Goal: Transaction & Acquisition: Purchase product/service

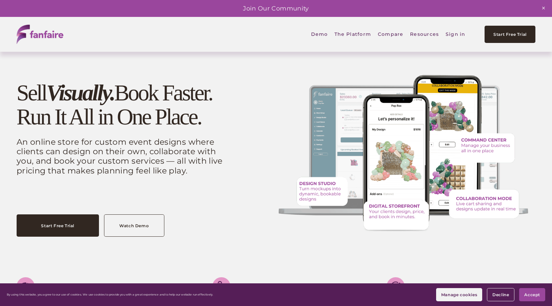
click at [138, 232] on link "Watch Demo" at bounding box center [134, 226] width 60 height 22
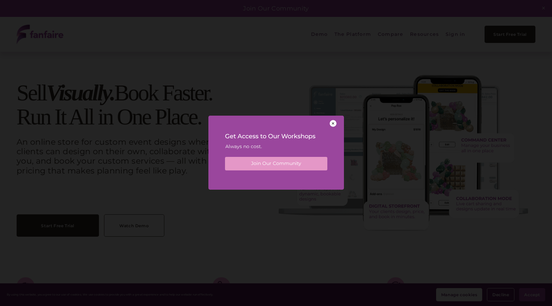
click at [308, 164] on p "Join Our Community" at bounding box center [276, 164] width 94 height 7
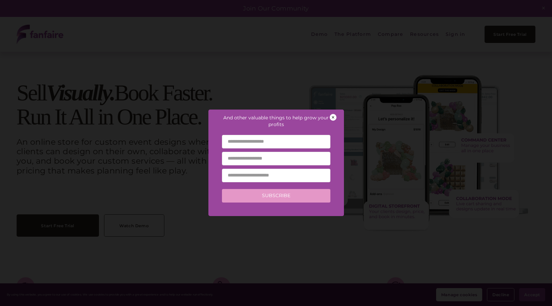
click at [300, 140] on input "text" at bounding box center [276, 142] width 108 height 14
type input "*******"
type input "**********"
click at [293, 195] on button "Subscribe" at bounding box center [276, 196] width 108 height 14
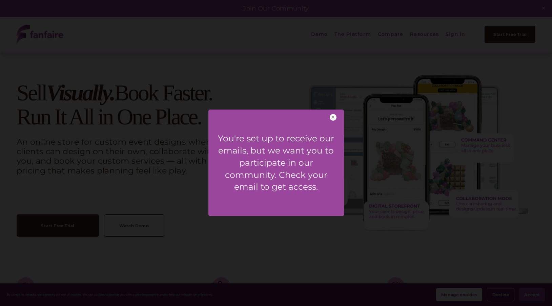
click at [334, 116] on div at bounding box center [332, 117] width 7 height 7
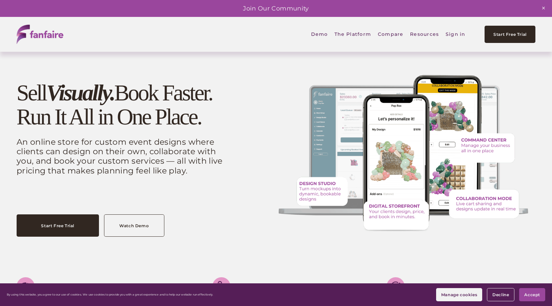
click at [0, 0] on span "Fanfaire x Tuftex Design Challenge" at bounding box center [0, 0] width 0 height 0
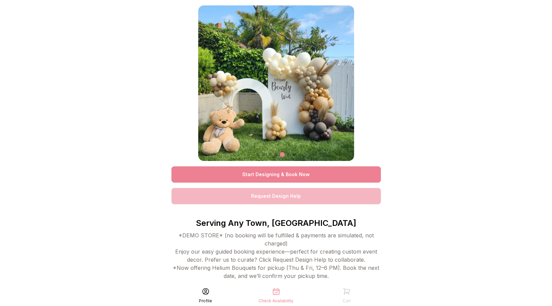
click at [342, 174] on link "Start Designing & Book Now" at bounding box center [275, 175] width 209 height 16
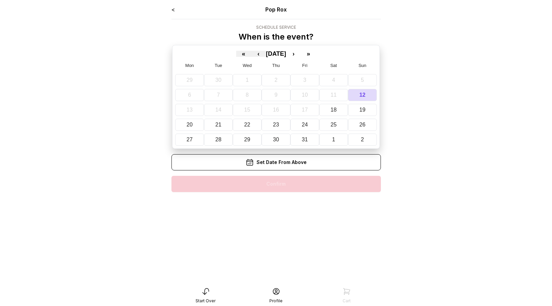
click at [364, 116] on div "29 30 1 2 3 4 5 6 7 8 9 10 11 12 13 14 15 16 17 18 19 20 21 22 23 24 25 26 27 2…" at bounding box center [275, 108] width 201 height 74
click at [363, 112] on abbr "19" at bounding box center [362, 110] width 6 height 6
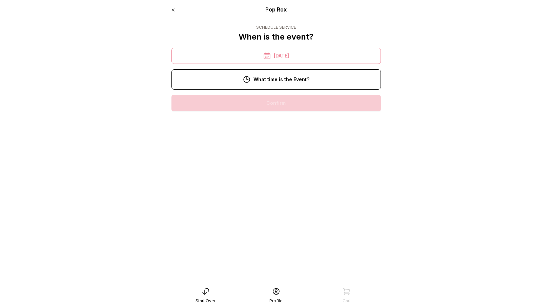
click at [275, 277] on div "6:00 pm" at bounding box center [276, 277] width 198 height 16
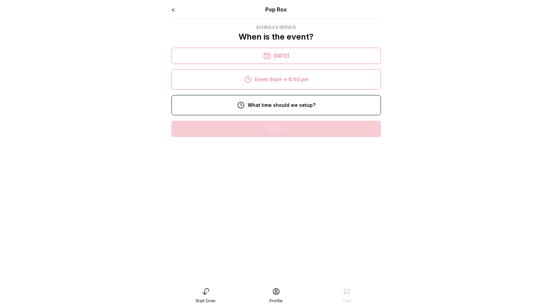
click at [280, 58] on div "10/19/2025" at bounding box center [275, 56] width 209 height 16
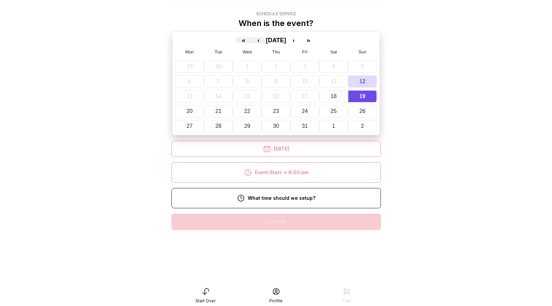
scroll to position [136, 0]
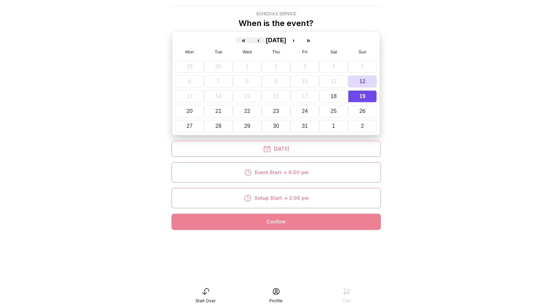
click at [273, 225] on div "Confirm" at bounding box center [275, 222] width 209 height 16
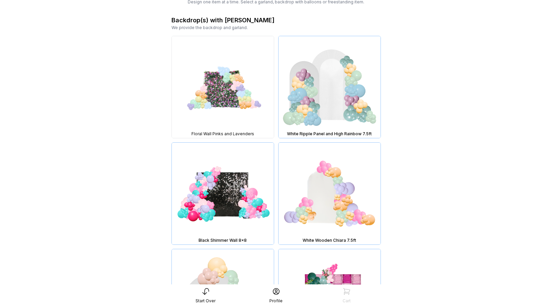
scroll to position [42, 0]
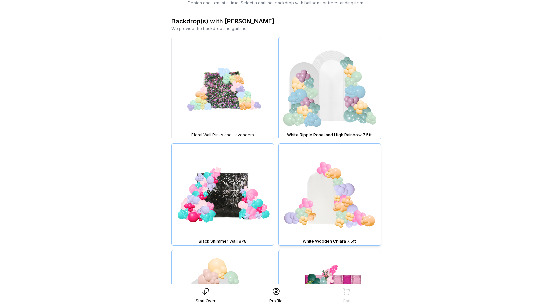
click at [326, 177] on img at bounding box center [329, 195] width 102 height 102
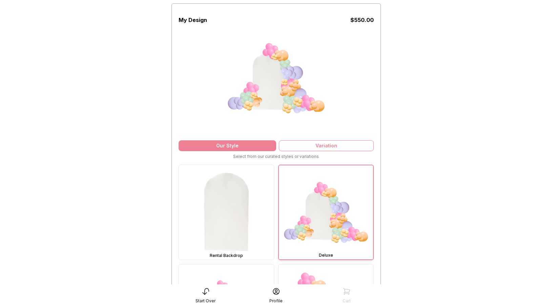
scroll to position [44, 0]
click at [247, 233] on img at bounding box center [226, 213] width 95 height 95
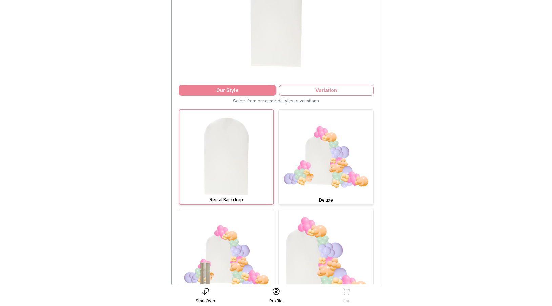
scroll to position [102, 0]
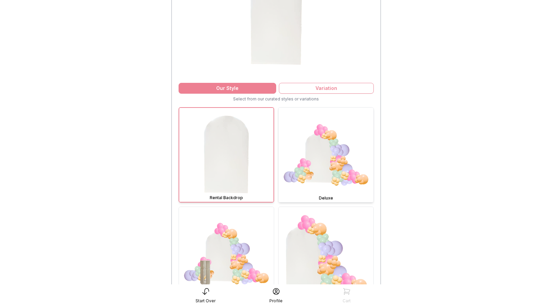
click at [316, 186] on img at bounding box center [325, 155] width 95 height 95
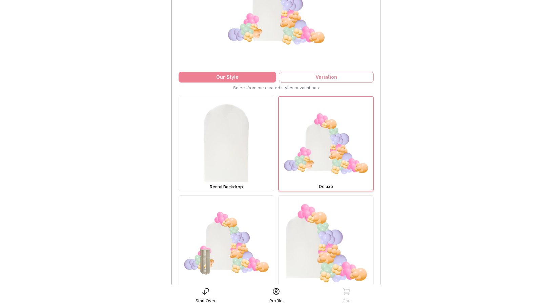
scroll to position [111, 0]
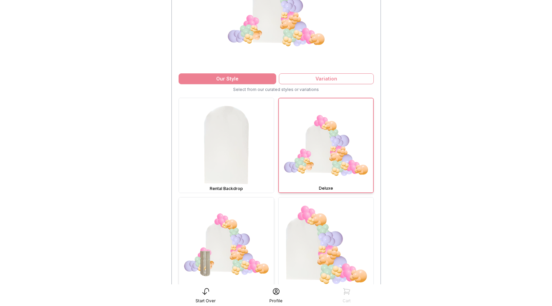
click at [251, 237] on img at bounding box center [226, 245] width 95 height 95
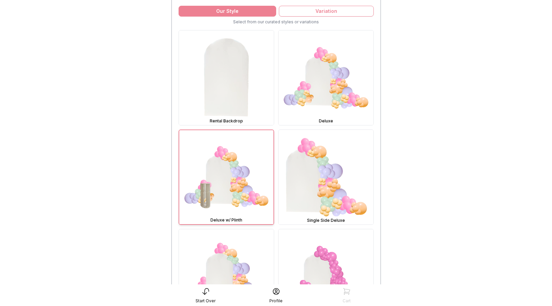
scroll to position [169, 0]
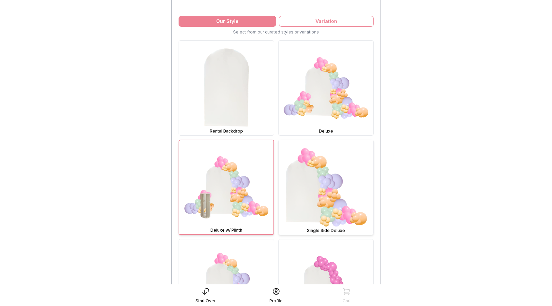
click at [291, 205] on img at bounding box center [325, 187] width 95 height 95
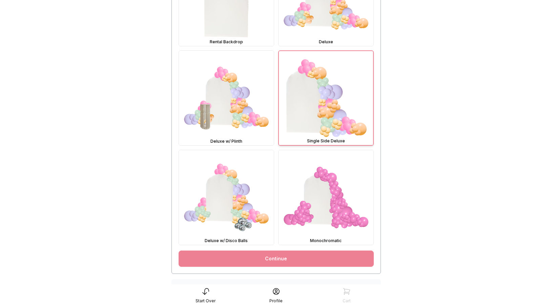
scroll to position [306, 0]
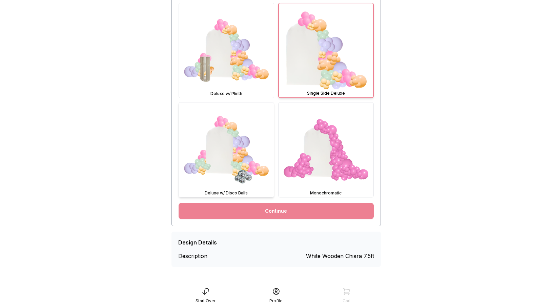
click at [248, 162] on img at bounding box center [226, 150] width 95 height 95
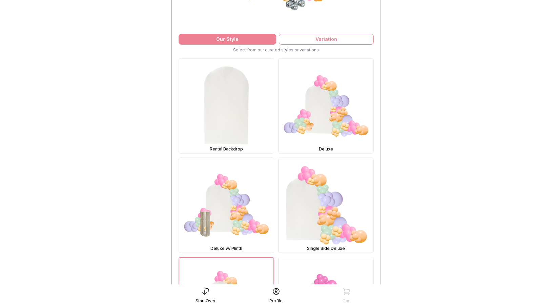
scroll to position [203, 0]
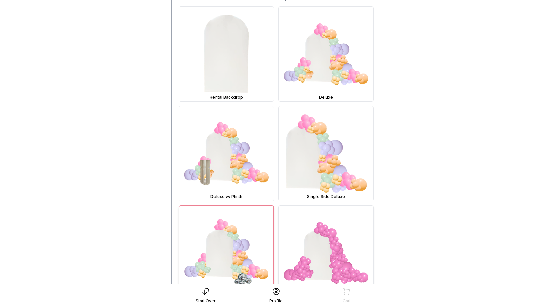
click at [297, 210] on img at bounding box center [325, 253] width 95 height 95
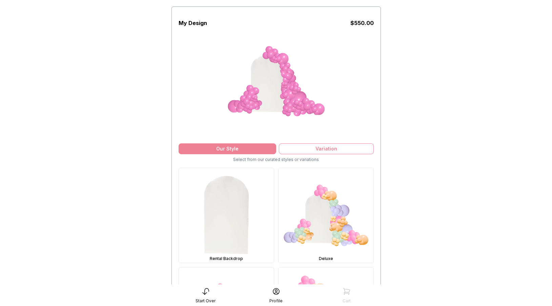
scroll to position [38, 0]
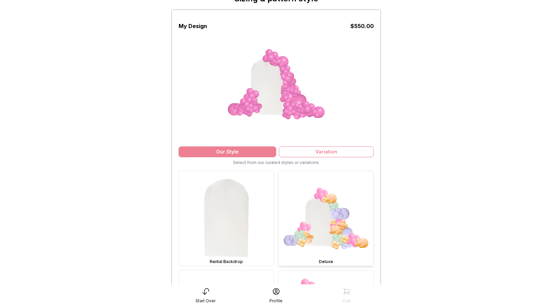
click at [302, 206] on img at bounding box center [325, 218] width 95 height 95
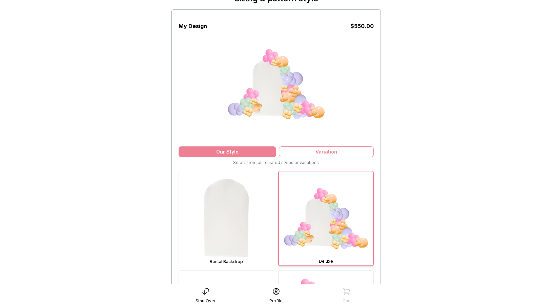
click at [255, 150] on div "Our Style" at bounding box center [227, 152] width 98 height 11
click at [250, 154] on div "Our Style" at bounding box center [227, 152] width 98 height 11
click at [246, 188] on img at bounding box center [226, 218] width 95 height 95
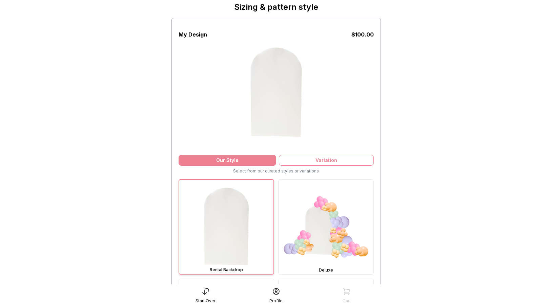
scroll to position [28, 0]
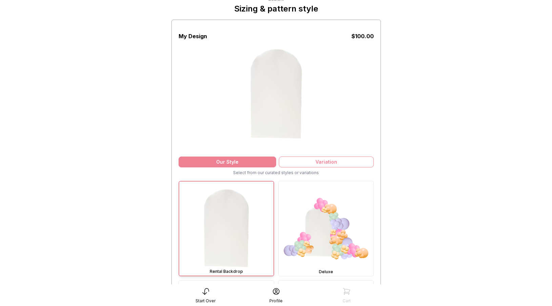
click at [296, 162] on div "Variation" at bounding box center [326, 162] width 95 height 11
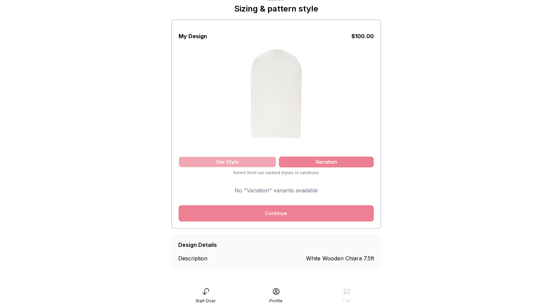
click at [261, 166] on div "Our Style" at bounding box center [227, 162] width 98 height 11
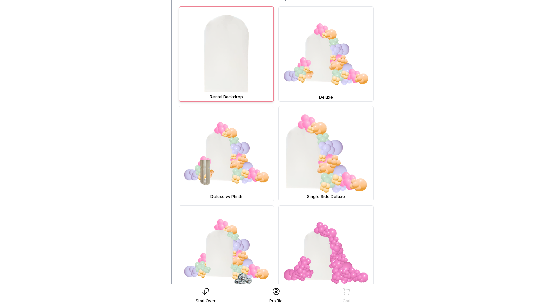
scroll to position [211, 0]
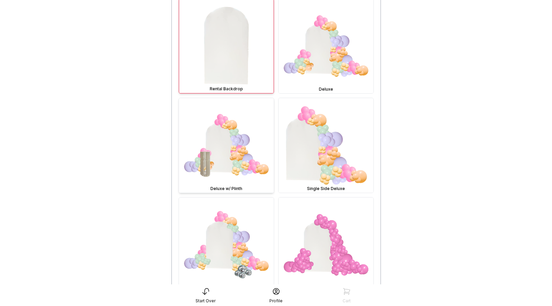
click at [248, 144] on img at bounding box center [226, 145] width 95 height 95
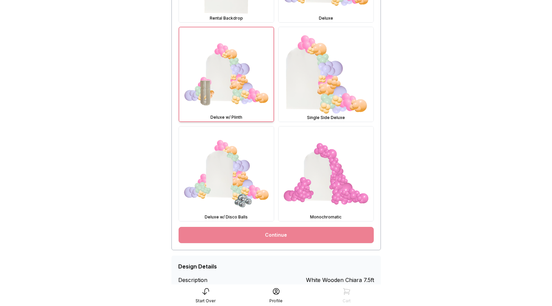
scroll to position [306, 0]
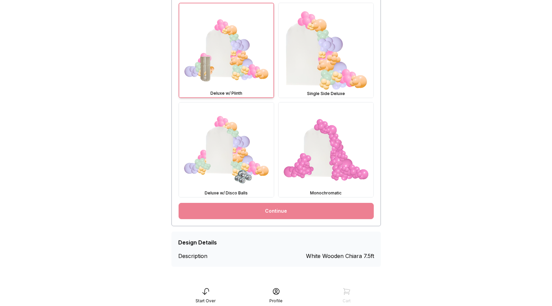
click at [270, 215] on link "Continue" at bounding box center [275, 211] width 195 height 16
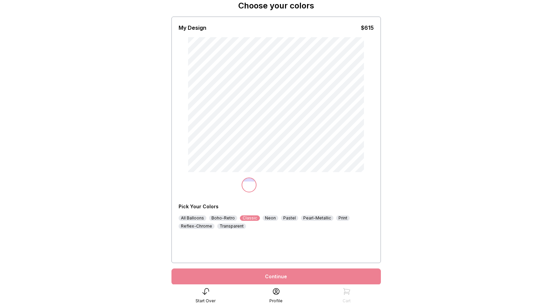
scroll to position [29, 0]
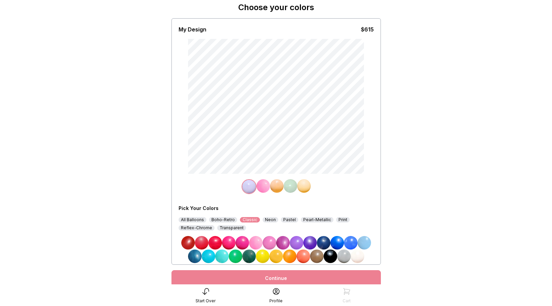
click at [216, 221] on div "Boho-Retro" at bounding box center [223, 219] width 28 height 5
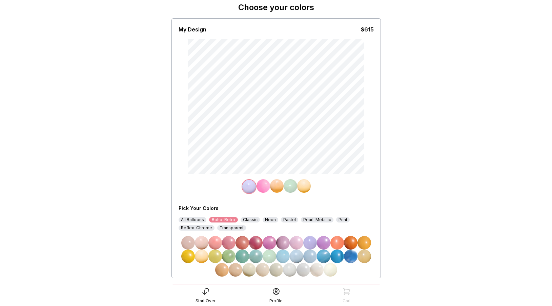
click at [245, 220] on div "Classic" at bounding box center [249, 219] width 19 height 5
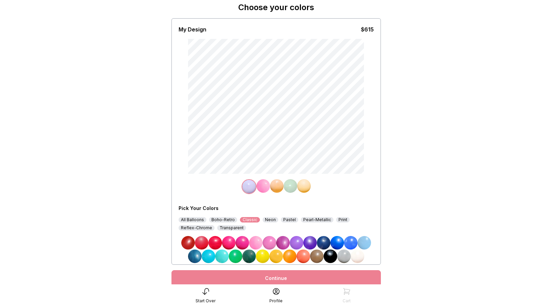
click at [266, 220] on div "Neon" at bounding box center [270, 219] width 16 height 5
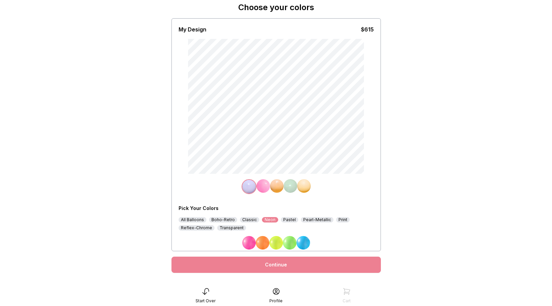
click at [289, 219] on div "Pastel" at bounding box center [289, 219] width 17 height 5
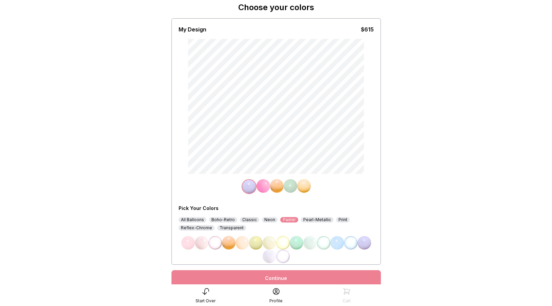
click at [309, 220] on div "Pearl-Metallic" at bounding box center [317, 219] width 33 height 5
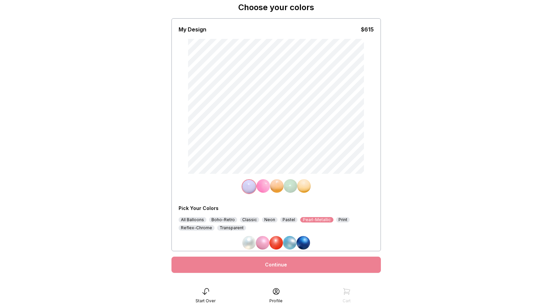
click at [341, 220] on div "Print" at bounding box center [343, 219] width 14 height 5
click at [205, 229] on div "Reflex-Chrome" at bounding box center [196, 228] width 36 height 5
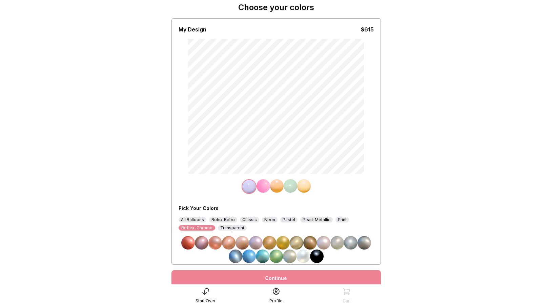
click at [231, 229] on div "Transparent" at bounding box center [232, 228] width 29 height 5
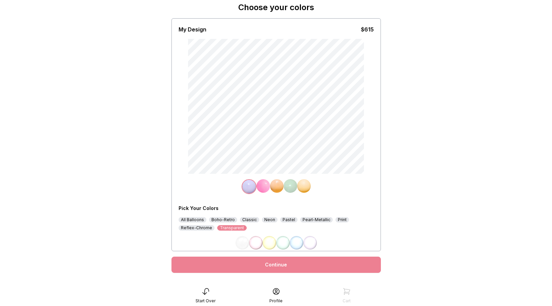
click at [230, 220] on div "Boho-Retro" at bounding box center [223, 219] width 28 height 5
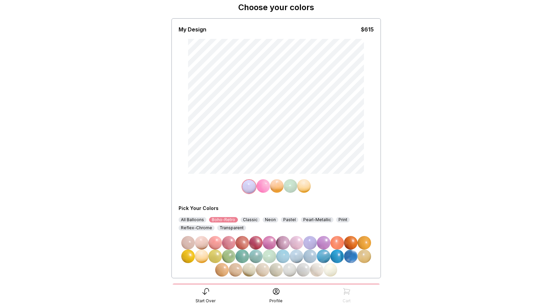
click at [250, 219] on div "Classic" at bounding box center [249, 219] width 19 height 5
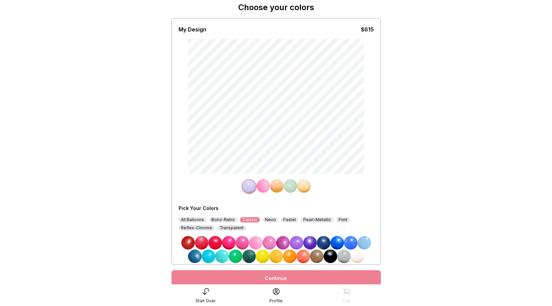
click at [245, 244] on img at bounding box center [242, 243] width 14 height 14
click at [275, 191] on img at bounding box center [277, 186] width 14 height 14
click at [312, 241] on img at bounding box center [310, 243] width 14 height 14
click at [291, 187] on img at bounding box center [290, 186] width 14 height 14
click at [222, 254] on img at bounding box center [222, 257] width 14 height 14
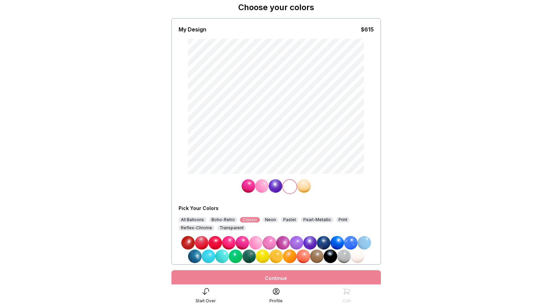
click at [209, 256] on img at bounding box center [208, 257] width 14 height 14
click at [200, 229] on div "Reflex-Chrome" at bounding box center [196, 228] width 36 height 5
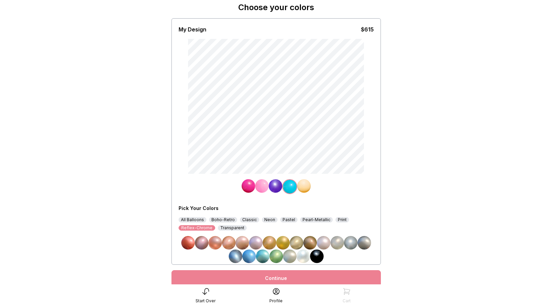
click at [306, 187] on img at bounding box center [304, 186] width 14 height 14
click at [282, 240] on img at bounding box center [283, 243] width 14 height 14
click at [262, 187] on img at bounding box center [262, 186] width 14 height 14
click at [248, 221] on div "Classic" at bounding box center [249, 219] width 19 height 5
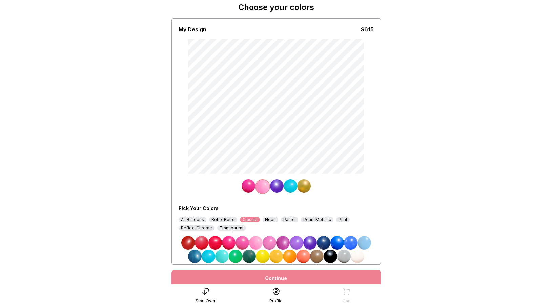
click at [241, 242] on img at bounding box center [242, 243] width 14 height 14
click at [262, 183] on img at bounding box center [263, 187] width 14 height 14
click at [255, 242] on img at bounding box center [256, 243] width 14 height 14
click at [250, 188] on img at bounding box center [248, 186] width 14 height 14
click at [262, 186] on img at bounding box center [263, 186] width 14 height 14
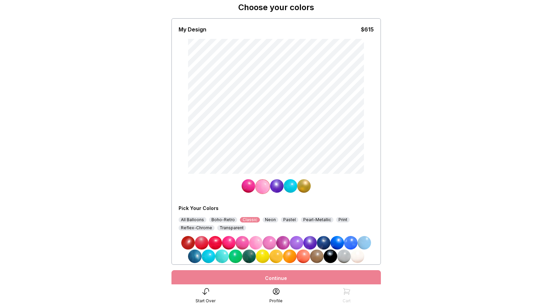
click at [245, 241] on img at bounding box center [242, 243] width 14 height 14
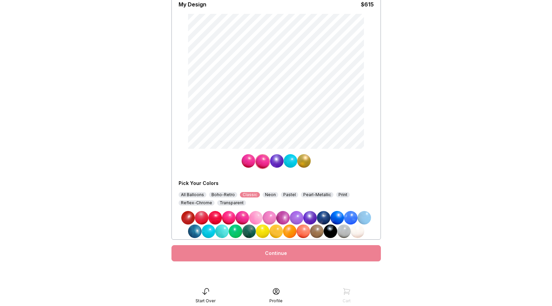
click at [251, 253] on div "Continue" at bounding box center [275, 253] width 209 height 16
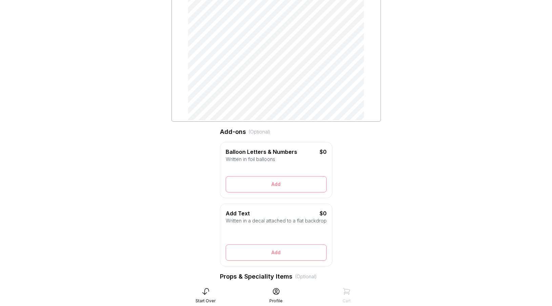
scroll to position [85, 0]
click at [273, 164] on div at bounding box center [276, 166] width 101 height 5
click at [274, 161] on div "Written in foil balloons" at bounding box center [276, 158] width 101 height 7
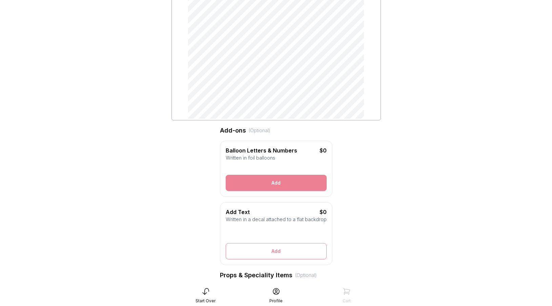
click at [274, 181] on button "Add" at bounding box center [276, 183] width 101 height 16
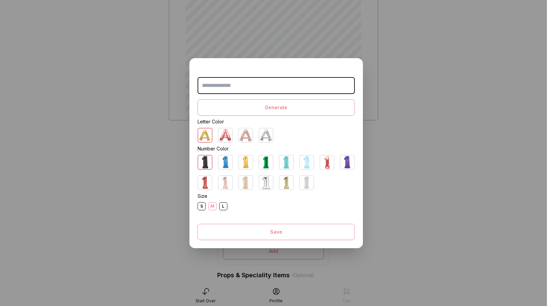
click at [242, 165] on img at bounding box center [246, 163] width 14 height 14
click at [224, 206] on div "L" at bounding box center [223, 206] width 8 height 8
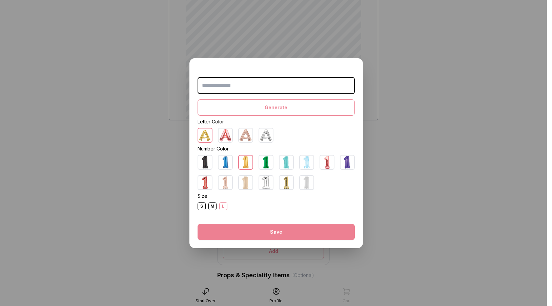
click at [245, 232] on button "Save" at bounding box center [275, 232] width 157 height 16
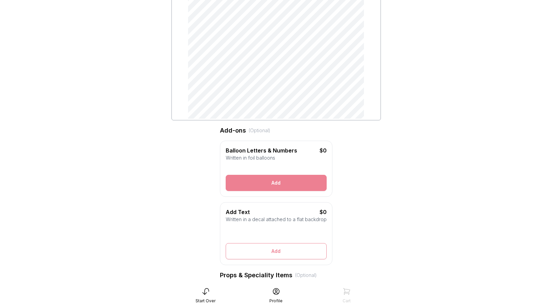
click at [263, 184] on button "Add" at bounding box center [276, 183] width 101 height 16
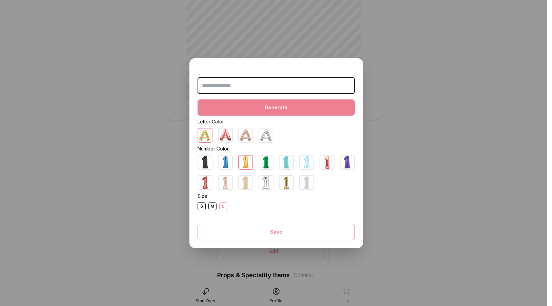
click at [262, 108] on button "Generate" at bounding box center [275, 108] width 157 height 16
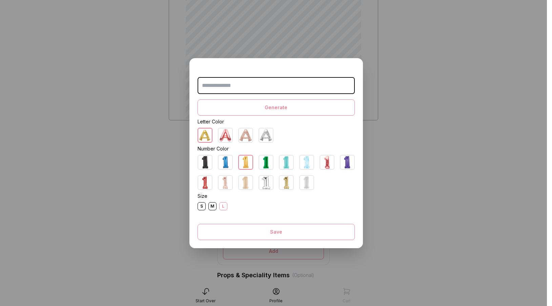
click at [258, 87] on input "text" at bounding box center [275, 85] width 157 height 17
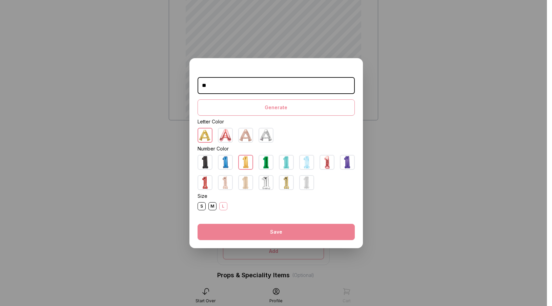
type input "**"
click at [252, 235] on button "Save" at bounding box center [275, 232] width 157 height 16
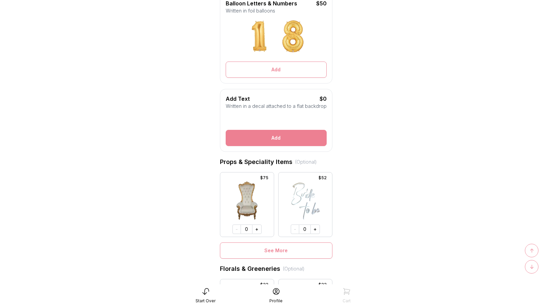
scroll to position [249, 0]
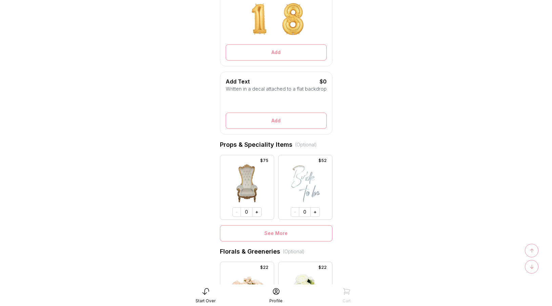
click at [251, 194] on img at bounding box center [246, 184] width 37 height 40
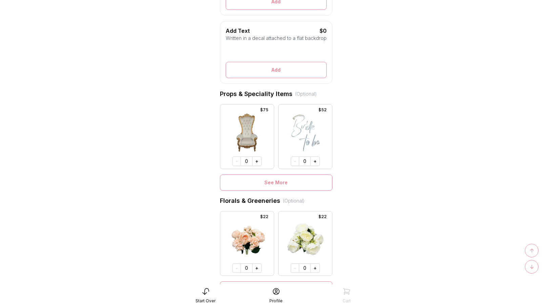
scroll to position [301, 0]
click at [259, 159] on button "+" at bounding box center [256, 160] width 9 height 9
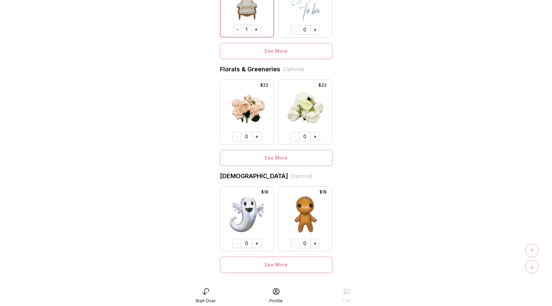
scroll to position [439, 0]
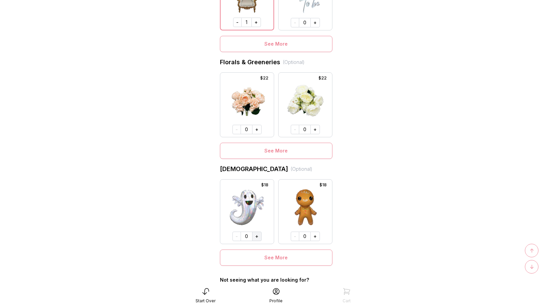
click at [257, 236] on button "+" at bounding box center [256, 236] width 9 height 9
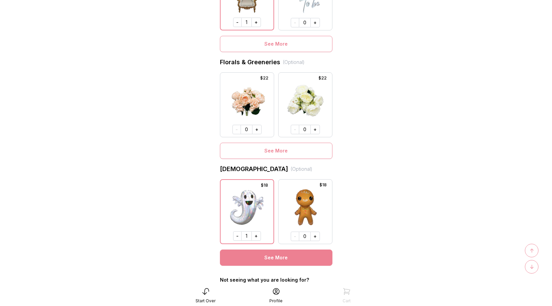
click at [265, 256] on button "See More" at bounding box center [276, 258] width 112 height 16
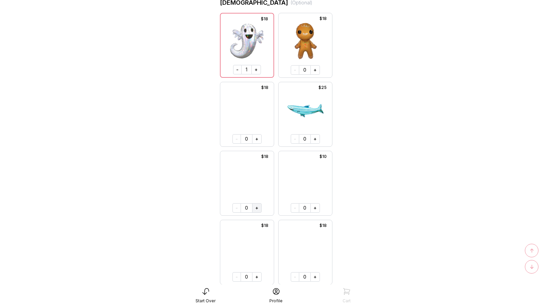
scroll to position [566, 0]
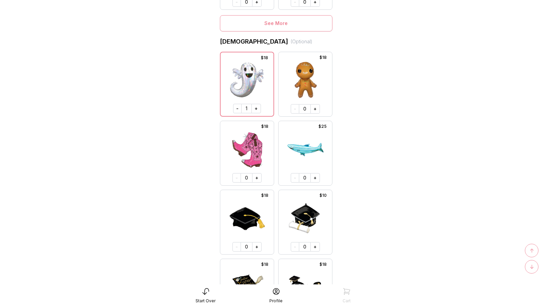
click at [254, 143] on img at bounding box center [246, 149] width 37 height 40
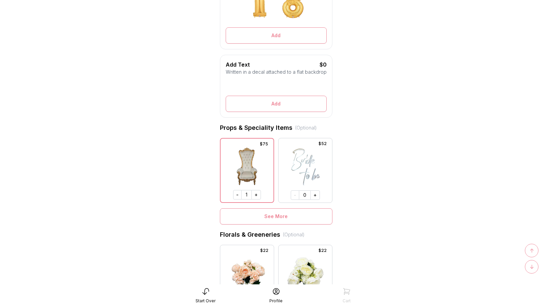
scroll to position [267, 0]
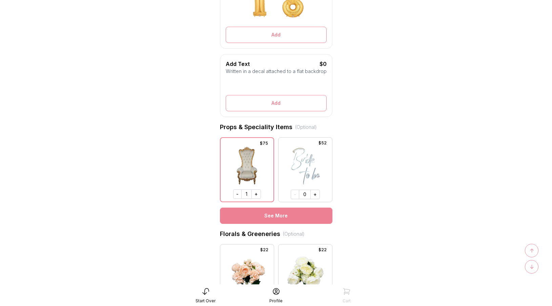
click at [249, 215] on button "See More" at bounding box center [276, 216] width 112 height 16
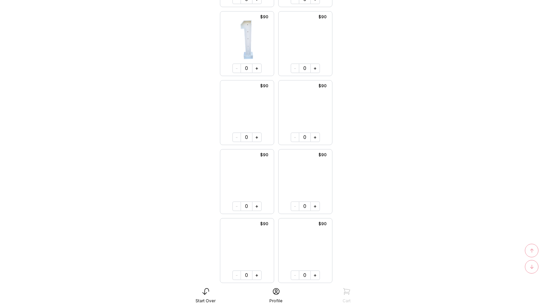
scroll to position [854, 0]
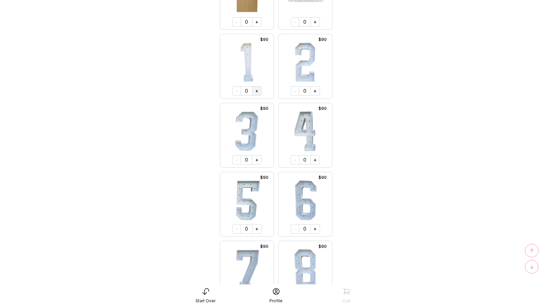
click at [255, 89] on button "+" at bounding box center [256, 90] width 9 height 9
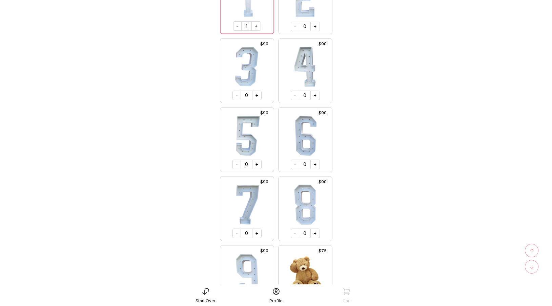
scroll to position [920, 0]
click at [313, 233] on button "+" at bounding box center [314, 232] width 9 height 9
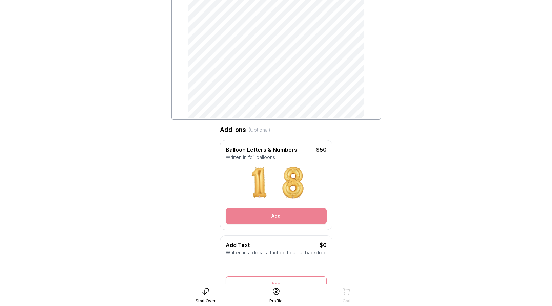
scroll to position [87, 0]
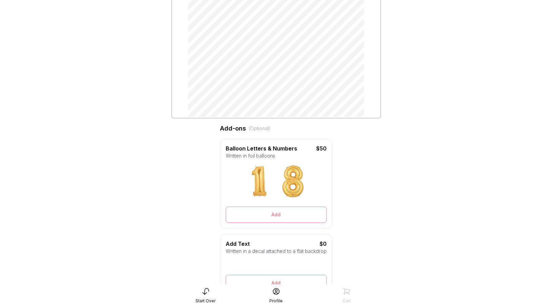
click at [262, 187] on img at bounding box center [259, 182] width 34 height 34
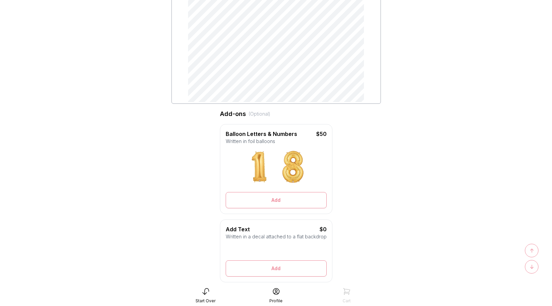
scroll to position [100, 0]
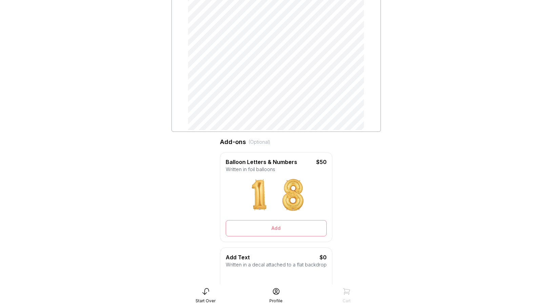
scroll to position [74, 0]
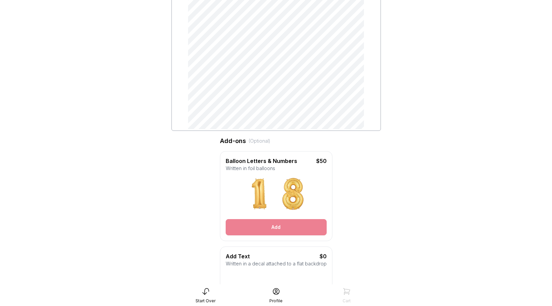
click at [258, 223] on button "Add" at bounding box center [276, 227] width 101 height 16
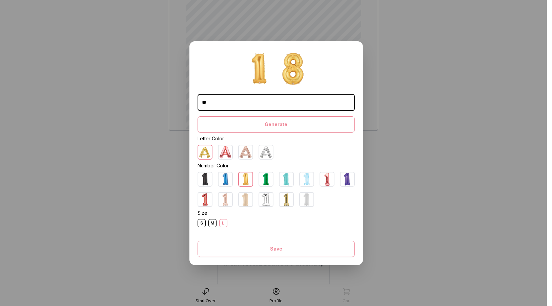
click at [364, 45] on dialog "** Generate Letter Color Number Color Size S M L Save Close" at bounding box center [276, 153] width 552 height 306
click at [327, 27] on dialog "** Generate Letter Color Number Color Size S M L Save Close" at bounding box center [276, 153] width 552 height 306
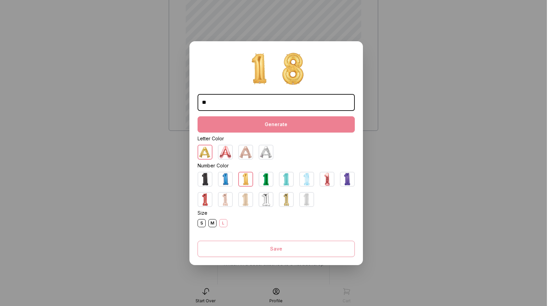
click at [231, 127] on button "Generate" at bounding box center [275, 124] width 157 height 16
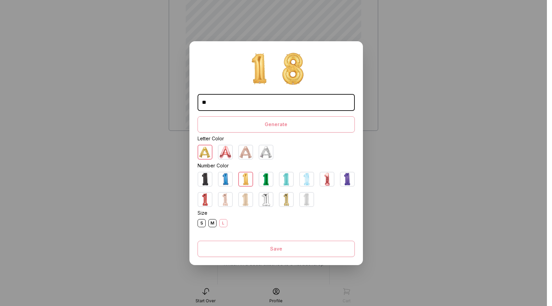
click at [185, 117] on dialog "** Generate Letter Color Number Color Size S M L Save Close" at bounding box center [276, 153] width 552 height 306
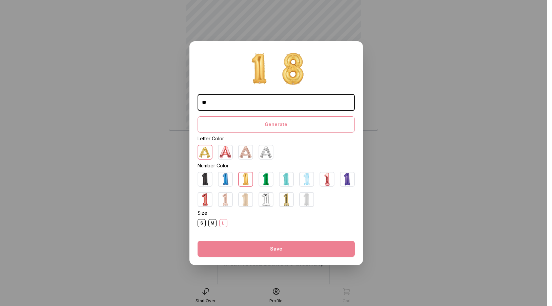
click at [231, 245] on button "Save" at bounding box center [275, 249] width 157 height 16
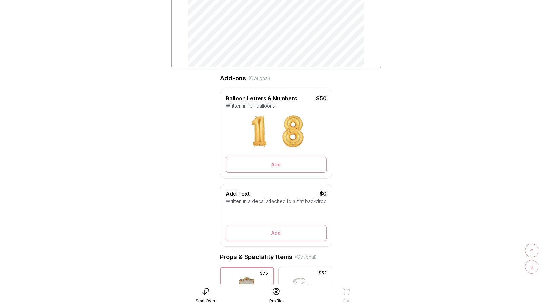
scroll to position [137, 0]
drag, startPoint x: 318, startPoint y: 97, endPoint x: 314, endPoint y: 102, distance: 7.0
click at [314, 102] on div "Balloon Letters & Numbers $50 Written in foil balloons ** Generate Letter Color…" at bounding box center [276, 133] width 112 height 90
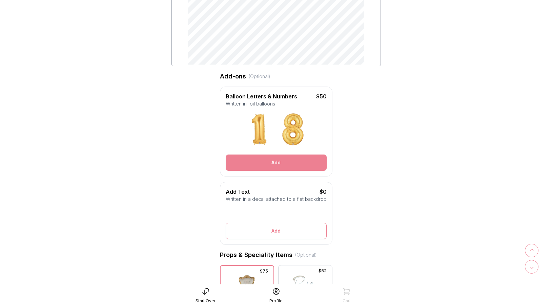
click at [270, 158] on button "Add" at bounding box center [276, 163] width 101 height 16
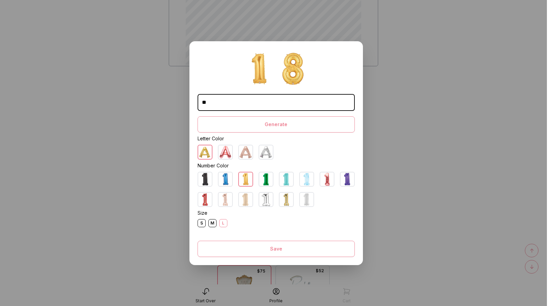
drag, startPoint x: 224, startPoint y: 99, endPoint x: 181, endPoint y: 99, distance: 43.0
click at [181, 99] on dialog "** Generate Letter Color Number Color Size S M L Save Close" at bounding box center [276, 153] width 552 height 306
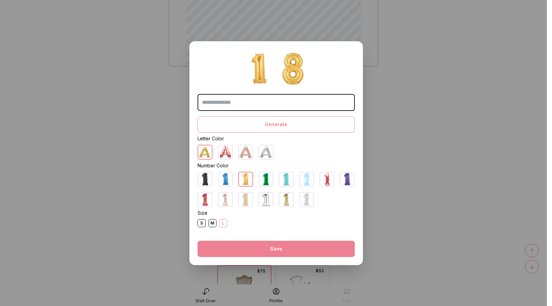
click at [227, 244] on button "Save" at bounding box center [275, 249] width 157 height 16
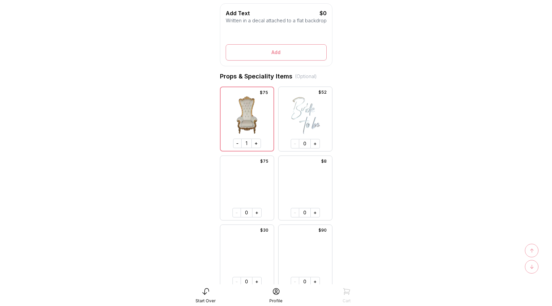
scroll to position [271, 0]
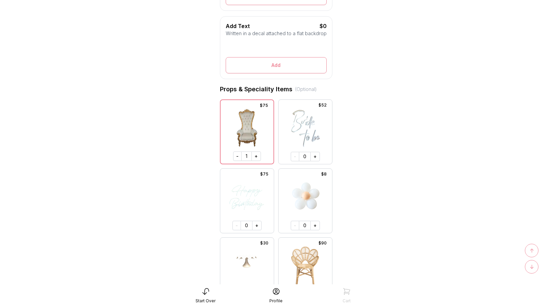
click at [272, 87] on div "Props & Speciality Items (Optional)" at bounding box center [276, 89] width 112 height 9
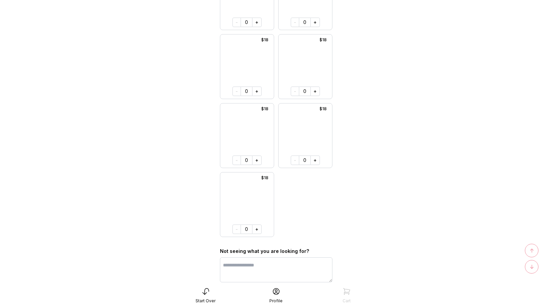
scroll to position [10106, 0]
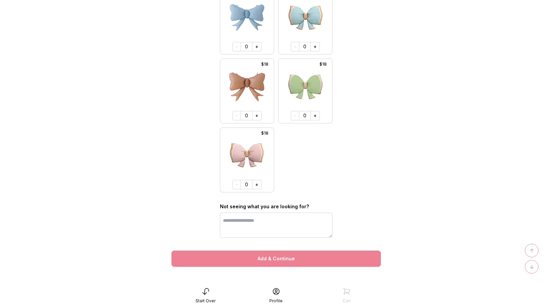
click at [238, 258] on button "Add & Continue" at bounding box center [275, 259] width 209 height 16
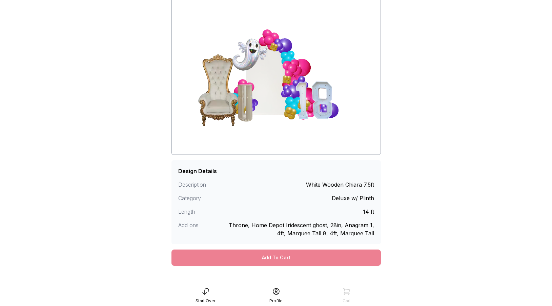
scroll to position [69, 0]
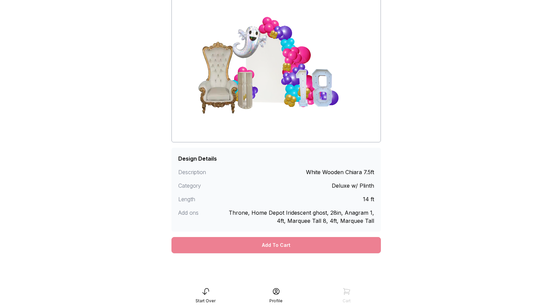
click at [324, 247] on div "Add To Cart" at bounding box center [275, 245] width 209 height 16
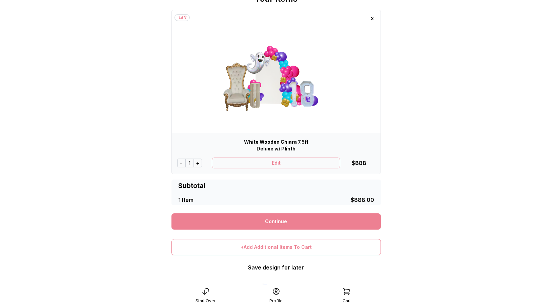
scroll to position [68, 0]
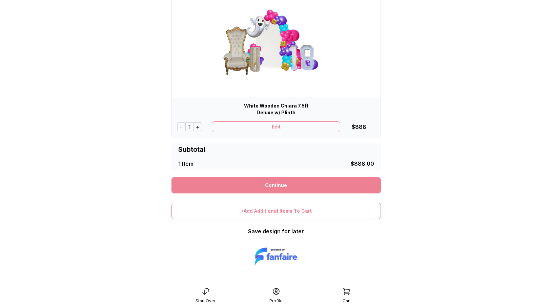
click at [289, 185] on link "Continue" at bounding box center [275, 185] width 209 height 16
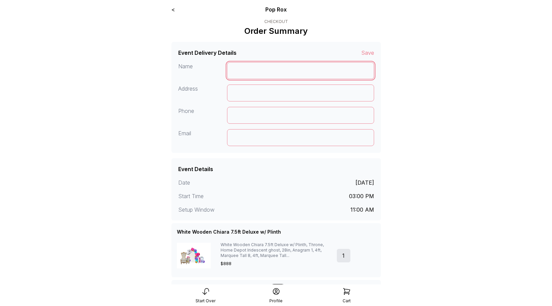
click at [292, 64] on input at bounding box center [300, 70] width 147 height 17
type input "**********"
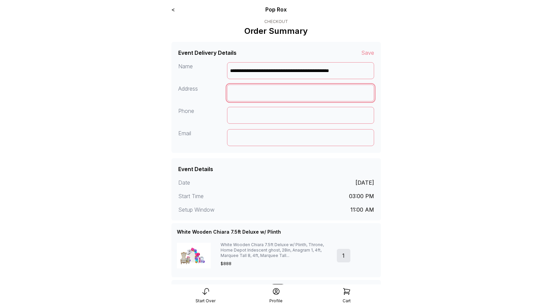
type input "**********"
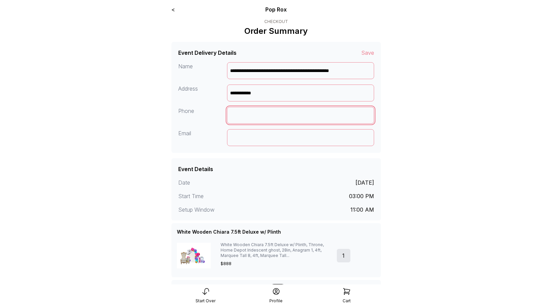
click at [293, 122] on input at bounding box center [300, 115] width 147 height 17
type input "*"
type input "**********"
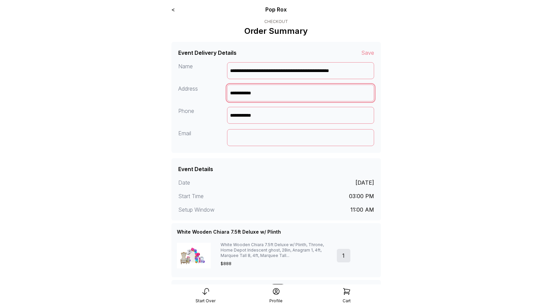
click at [301, 97] on input "**********" at bounding box center [300, 93] width 147 height 17
type input "**********"
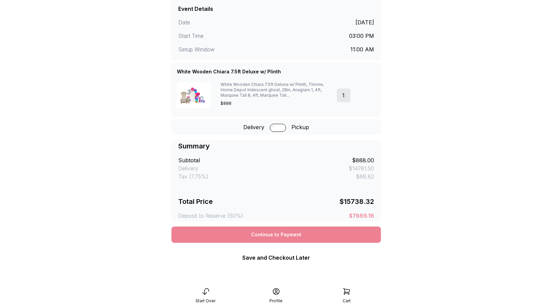
scroll to position [161, 0]
click at [228, 236] on div "Continue to Payment" at bounding box center [275, 235] width 209 height 16
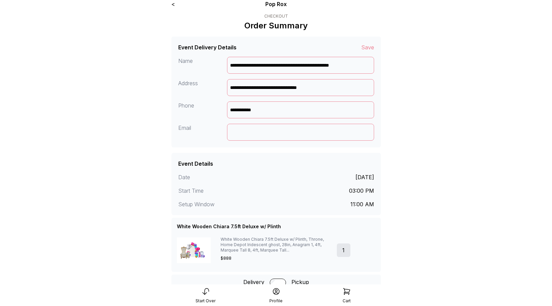
scroll to position [0, 0]
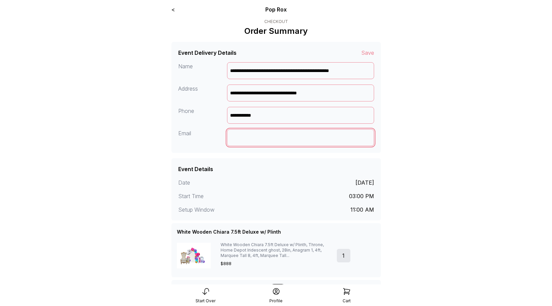
click at [332, 136] on input at bounding box center [300, 137] width 147 height 17
click at [241, 139] on input "**********" at bounding box center [300, 137] width 147 height 17
click at [244, 138] on input "**********" at bounding box center [300, 137] width 147 height 17
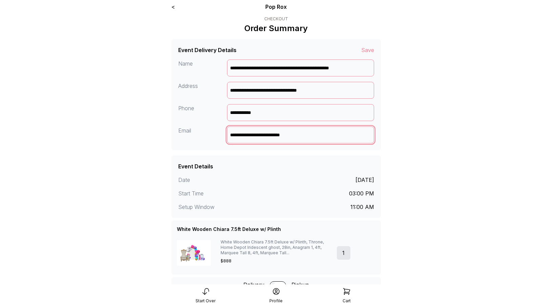
scroll to position [4, 0]
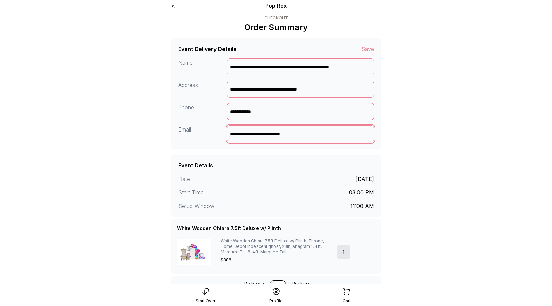
type input "**********"
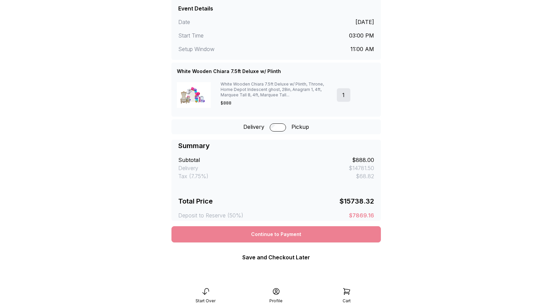
click at [226, 240] on div "Continue to Payment" at bounding box center [275, 235] width 209 height 16
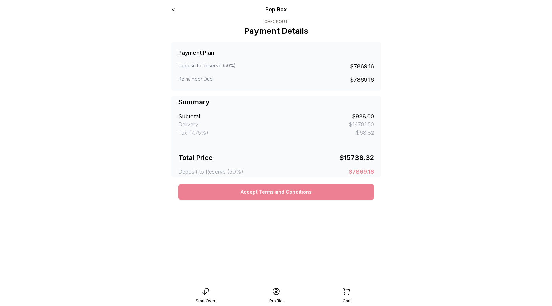
click at [248, 196] on button "Accept Terms and Conditions" at bounding box center [276, 192] width 196 height 16
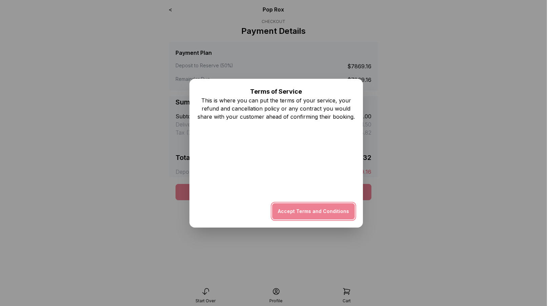
click at [281, 217] on button "Accept Terms and Conditions" at bounding box center [313, 212] width 83 height 16
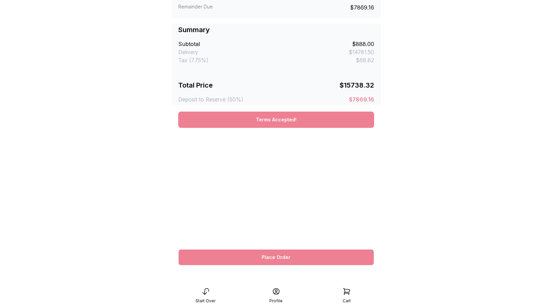
scroll to position [72, 0]
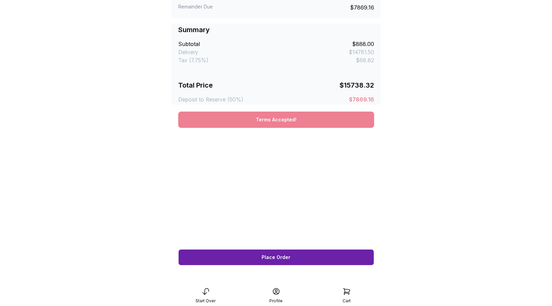
click at [207, 257] on button "Place Order" at bounding box center [276, 258] width 196 height 16
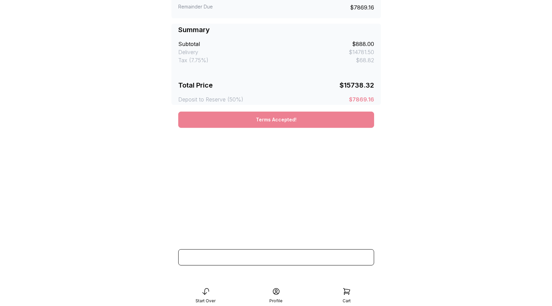
scroll to position [0, 0]
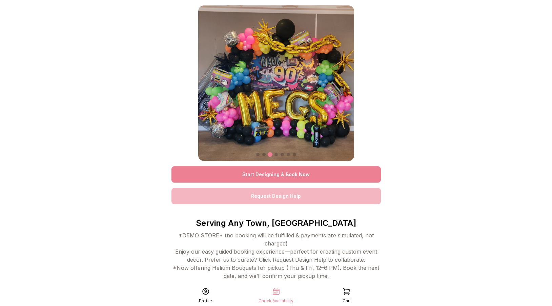
click at [259, 198] on link "Request Design Help" at bounding box center [275, 196] width 209 height 16
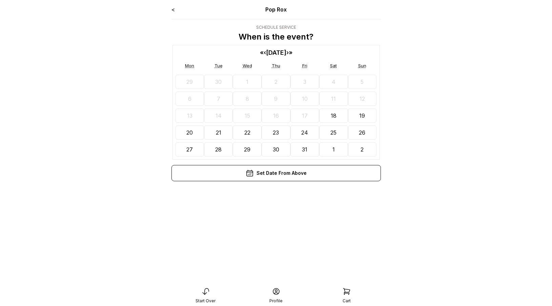
click at [362, 118] on abbr "19" at bounding box center [362, 115] width 6 height 7
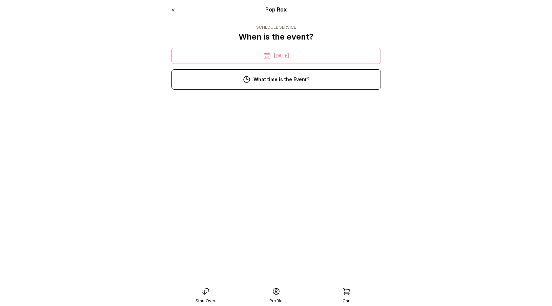
click at [330, 120] on div "11:00 am" at bounding box center [276, 125] width 198 height 16
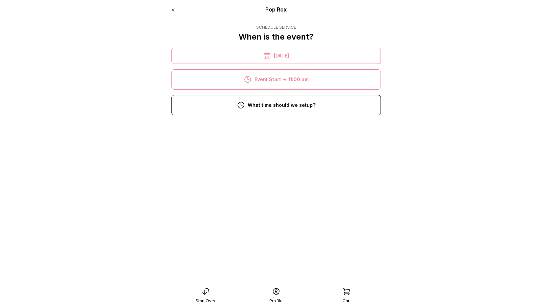
click at [292, 127] on div "8:00 am" at bounding box center [276, 129] width 198 height 16
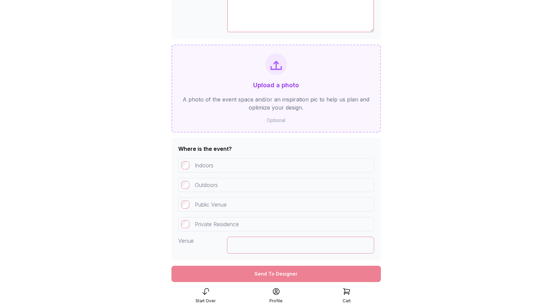
scroll to position [329, 0]
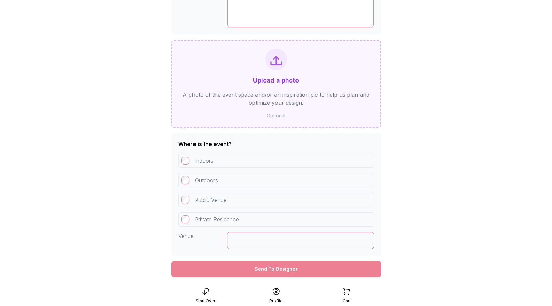
click at [209, 218] on div "Private Residence" at bounding box center [276, 220] width 196 height 14
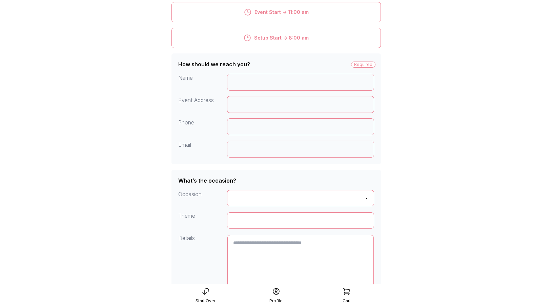
scroll to position [0, 0]
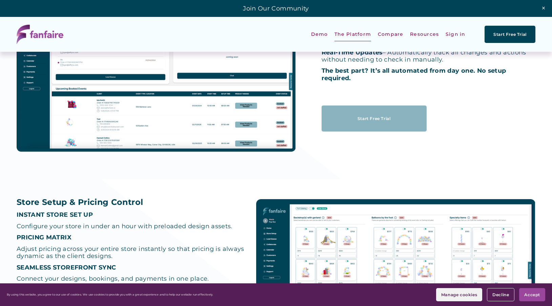
scroll to position [215, 0]
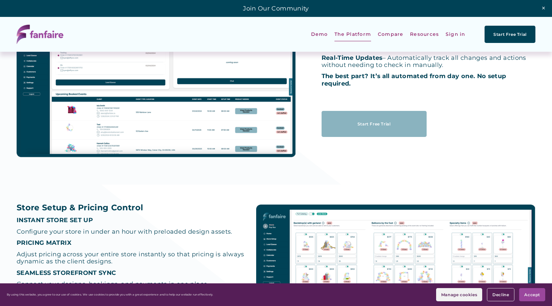
click at [365, 36] on span "The Platform" at bounding box center [352, 34] width 37 height 15
click at [0, 0] on span "Design Studio" at bounding box center [0, 0] width 0 height 0
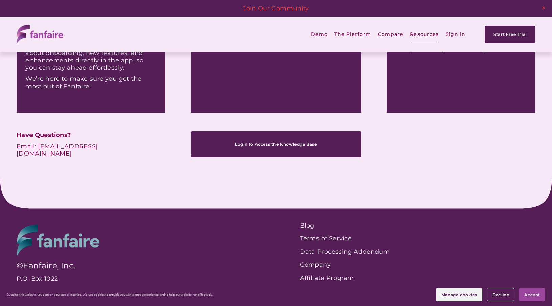
scroll to position [179, 0]
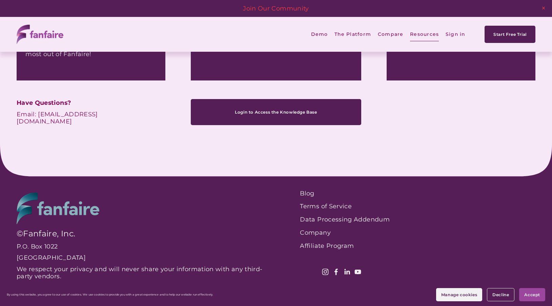
click at [0, 0] on span "Blog" at bounding box center [0, 0] width 0 height 0
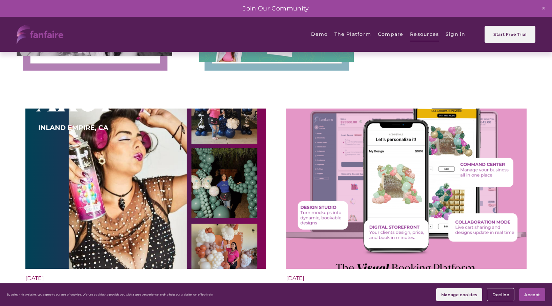
scroll to position [729, 0]
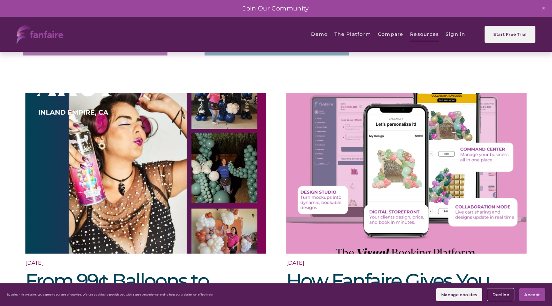
click at [417, 138] on img at bounding box center [406, 173] width 243 height 162
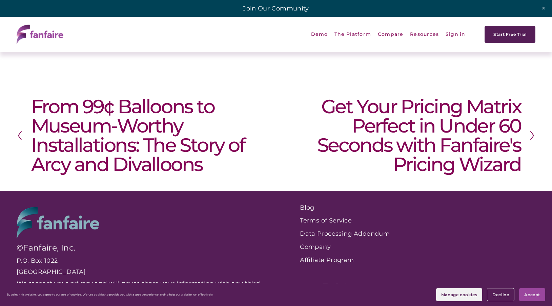
scroll to position [2912, 0]
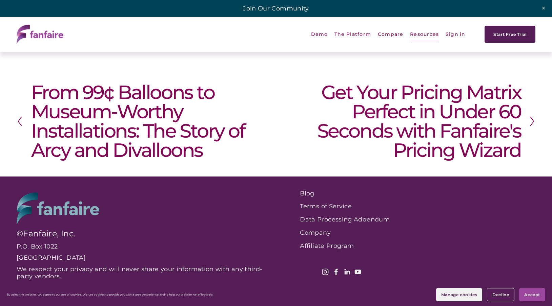
click at [185, 135] on h2 "From 99¢ Balloons to Museum-Worthy Installations: The Story of Arcy and Divallo…" at bounding box center [153, 121] width 245 height 77
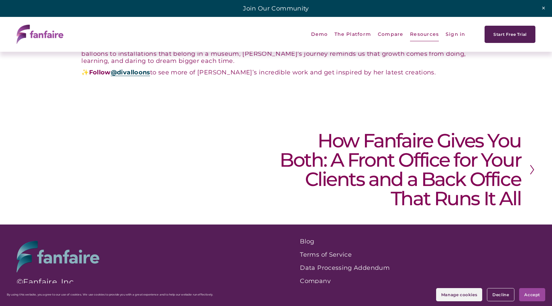
scroll to position [1608, 0]
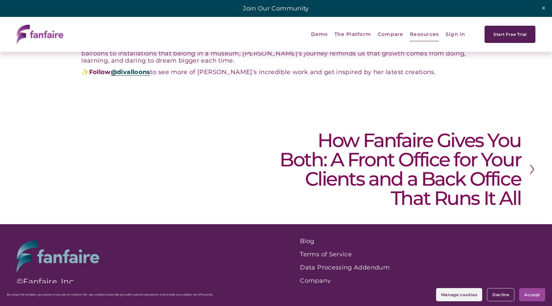
click at [334, 138] on h2 "How Fanfaire Gives You Both: A Front Office for Your Clients and a Back Office …" at bounding box center [398, 169] width 245 height 77
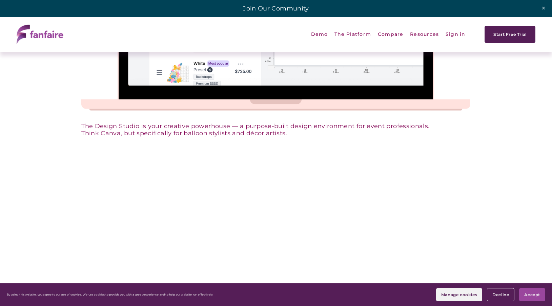
scroll to position [1025, 0]
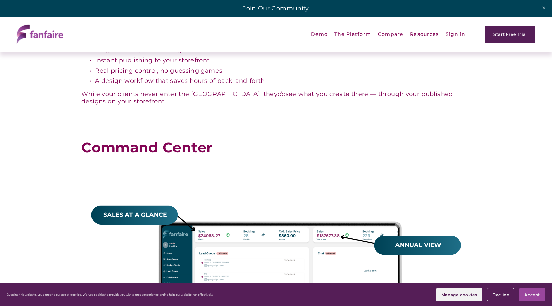
click at [0, 0] on span "Blog" at bounding box center [0, 0] width 0 height 0
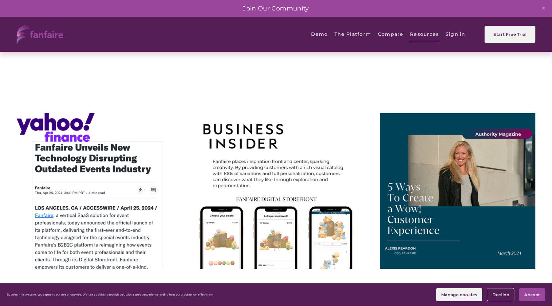
scroll to position [354, 0]
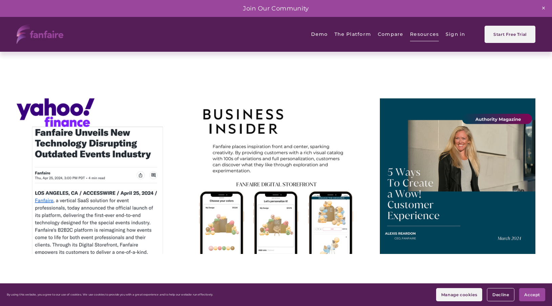
click at [232, 137] on img at bounding box center [276, 177] width 156 height 156
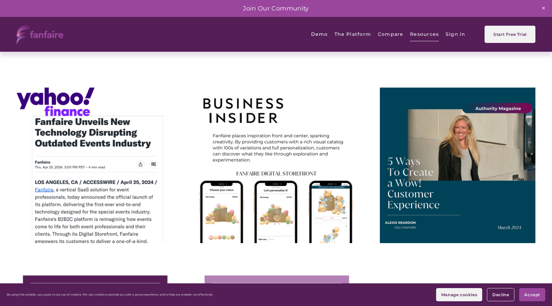
scroll to position [365, 0]
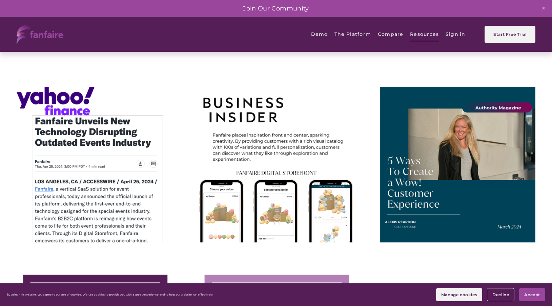
click at [411, 156] on img at bounding box center [458, 165] width 156 height 156
